Goal: Obtain resource: Obtain resource

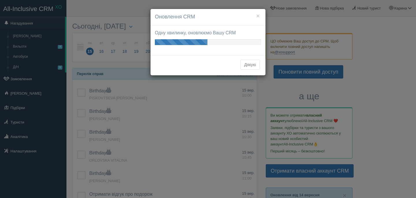
click at [249, 64] on button "Дякую" at bounding box center [249, 65] width 19 height 10
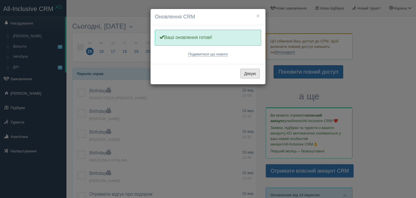
click at [243, 72] on button "Дякую" at bounding box center [249, 74] width 19 height 10
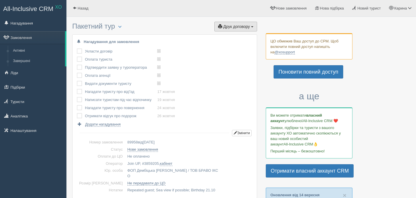
click at [234, 23] on button "Друк договору Друк" at bounding box center [235, 27] width 43 height 10
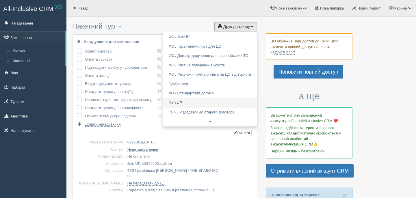
click at [178, 102] on link "Join UP" at bounding box center [210, 103] width 94 height 10
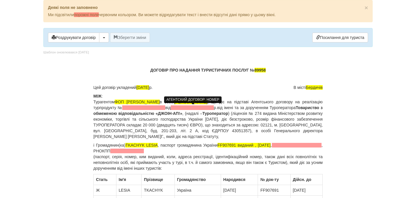
click at [165, 108] on span at bounding box center [143, 107] width 43 height 5
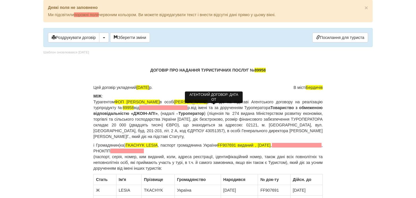
click at [187, 108] on span at bounding box center [163, 107] width 48 height 5
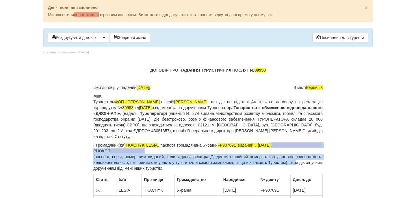
drag, startPoint x: 281, startPoint y: 146, endPoint x: 304, endPoint y: 164, distance: 28.8
click at [304, 164] on p "і Громадянин(ка) TKACHYK LESIA , паспорт громадянина України FF907691 виданий ,…" at bounding box center [207, 156] width 229 height 29
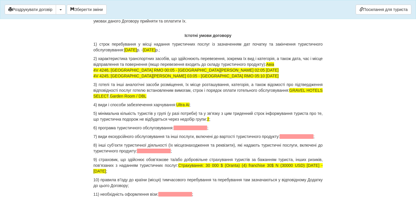
scroll to position [537, 0]
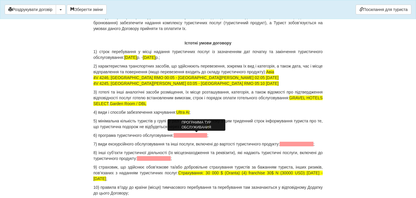
click at [189, 137] on span at bounding box center [191, 135] width 34 height 5
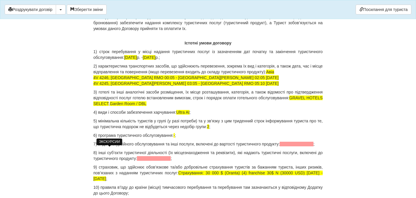
click at [279, 146] on span at bounding box center [296, 144] width 34 height 5
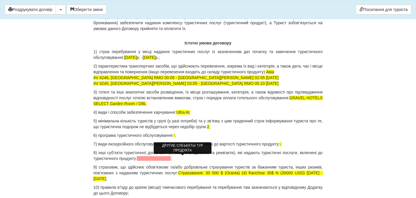
click at [171, 159] on span at bounding box center [154, 158] width 34 height 5
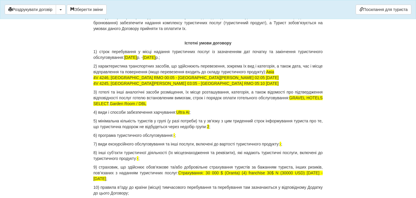
scroll to position [587, 0]
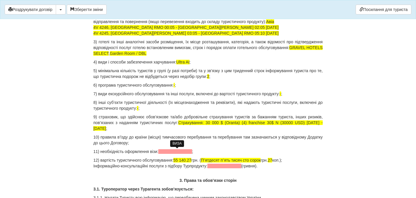
click at [172, 153] on span at bounding box center [175, 151] width 34 height 5
drag, startPoint x: 184, startPoint y: 160, endPoint x: 196, endPoint y: 160, distance: 11.3
click at [191, 160] on span "55 140.27" at bounding box center [182, 160] width 18 height 5
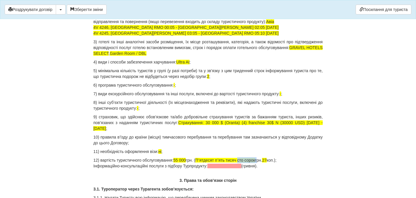
drag, startPoint x: 246, startPoint y: 161, endPoint x: 266, endPoint y: 161, distance: 19.9
click at [266, 161] on p "12) вартість туристичного обслуговування: 55 000 грн. ( Пʼятдесят пʼять тисяч с…" at bounding box center [207, 163] width 229 height 12
drag, startPoint x: 256, startPoint y: 160, endPoint x: 260, endPoint y: 159, distance: 3.6
click at [260, 160] on p "12) вартість туристичного обслуговування: 55 000 грн. ( Пʼятдесят пʼять тисяч г…" at bounding box center [207, 163] width 229 height 12
click at [273, 160] on p "12) вартість туристичного обслуговування: 55 000 грн. ( Пʼятдесят пʼять тисяч г…" at bounding box center [207, 163] width 229 height 12
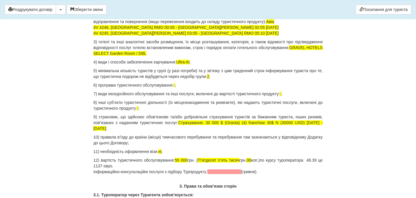
drag, startPoint x: 281, startPoint y: 169, endPoint x: 88, endPoint y: 172, distance: 193.2
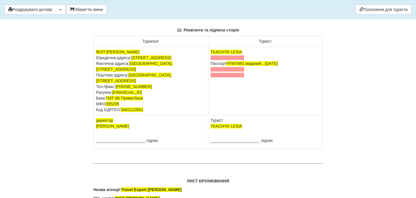
scroll to position [3598, 0]
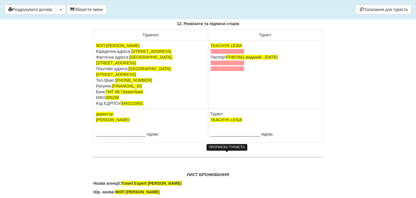
click at [240, 54] on span at bounding box center [227, 51] width 34 height 5
drag, startPoint x: 248, startPoint y: 176, endPoint x: 209, endPoint y: 167, distance: 40.5
click at [209, 109] on td "TKACHYK LESIA Паспорт FF907691 виданий , 20.03.2017" at bounding box center [265, 74] width 114 height 68
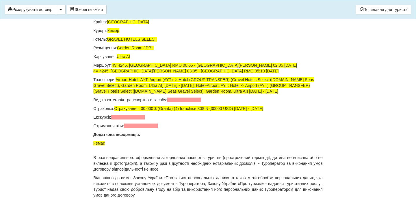
scroll to position [3886, 0]
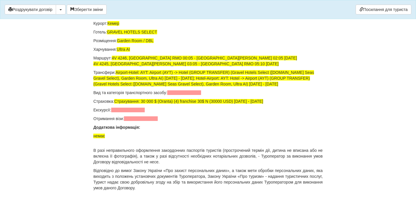
drag, startPoint x: 234, startPoint y: 59, endPoint x: 179, endPoint y: 60, distance: 55.1
drag, startPoint x: 235, startPoint y: 79, endPoint x: 180, endPoint y: 81, distance: 55.5
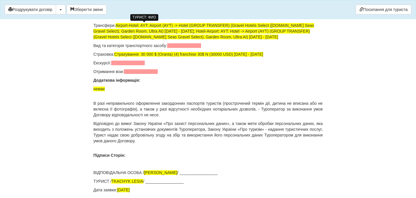
scroll to position [3944, 0]
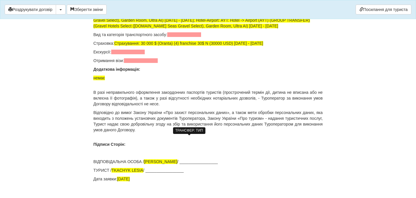
click at [190, 37] on span at bounding box center [184, 34] width 34 height 5
click at [131, 54] on span at bounding box center [128, 52] width 34 height 5
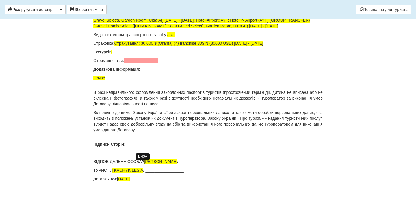
click at [134, 63] on span at bounding box center [141, 60] width 34 height 5
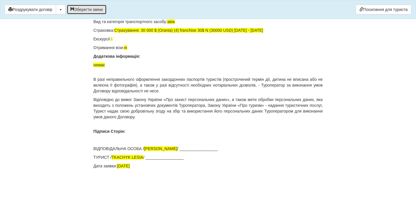
click at [98, 8] on button "Зберегти зміни" at bounding box center [87, 10] width 40 height 10
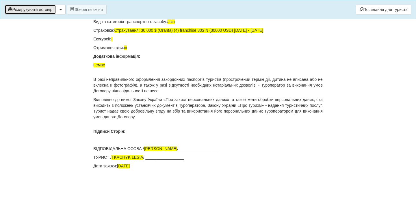
click at [44, 14] on button "Роздрукувати договір" at bounding box center [30, 10] width 51 height 10
